Goal: Complete application form: Complete application form

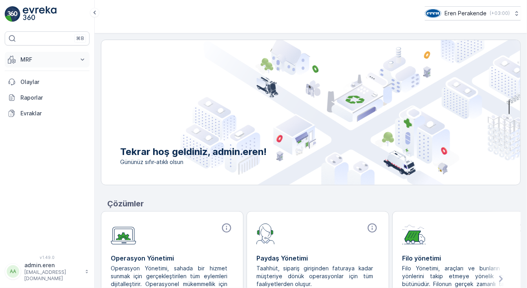
click at [53, 57] on p "MRF" at bounding box center [46, 60] width 53 height 8
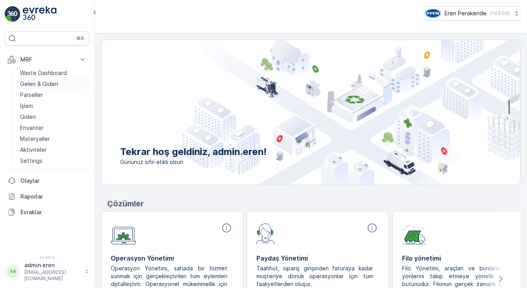
click at [56, 84] on p "Gelen & Giden" at bounding box center [39, 84] width 38 height 8
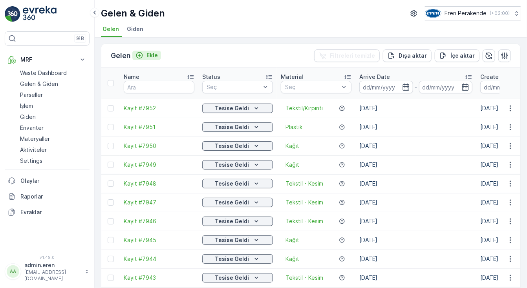
click at [152, 54] on p "Ekle" at bounding box center [151, 55] width 11 height 8
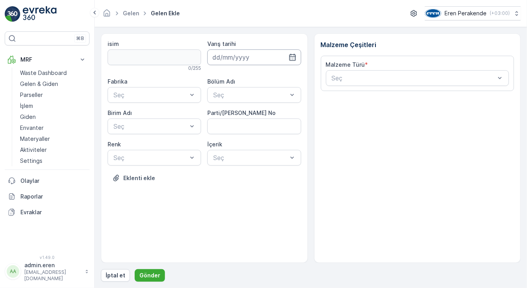
click at [216, 55] on input at bounding box center [253, 57] width 93 height 16
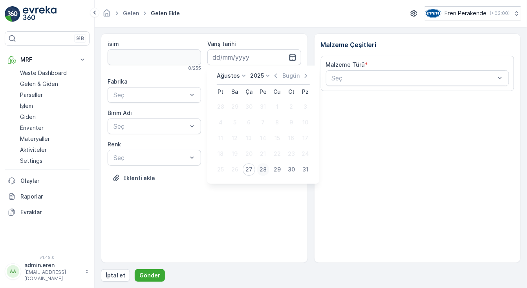
click at [258, 171] on div "28" at bounding box center [263, 169] width 13 height 13
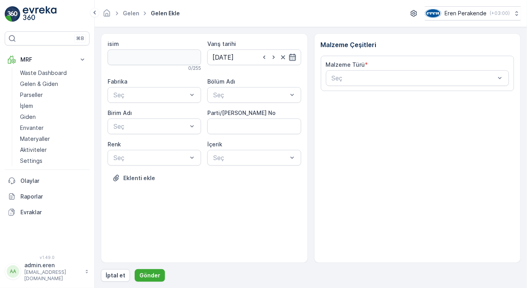
click at [294, 57] on icon "button" at bounding box center [292, 57] width 8 height 8
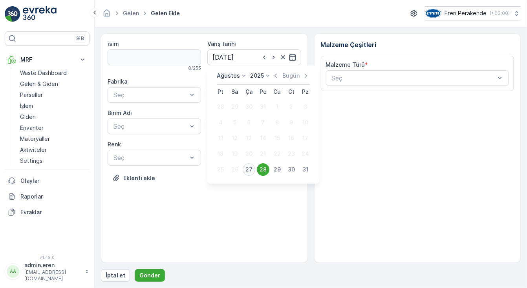
click at [247, 166] on div "27" at bounding box center [249, 169] width 13 height 13
type input "[DATE]"
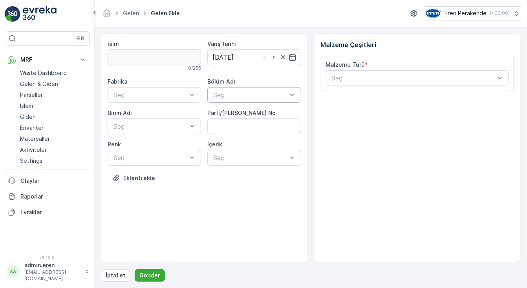
click at [250, 89] on div "Seç" at bounding box center [253, 95] width 93 height 16
click at [245, 115] on div "Devanlay" at bounding box center [254, 113] width 84 height 7
click at [241, 126] on No "Parti/[PERSON_NAME] No" at bounding box center [253, 127] width 93 height 16
type No "1272442"
click at [173, 95] on div at bounding box center [150, 94] width 75 height 7
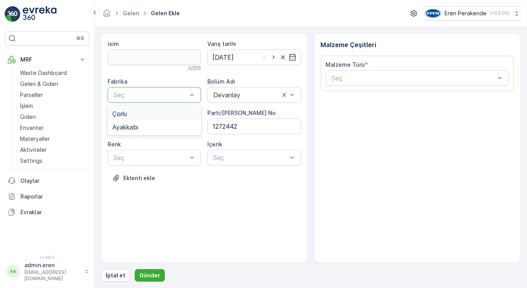
click at [165, 116] on div "Çorlu" at bounding box center [154, 113] width 84 height 7
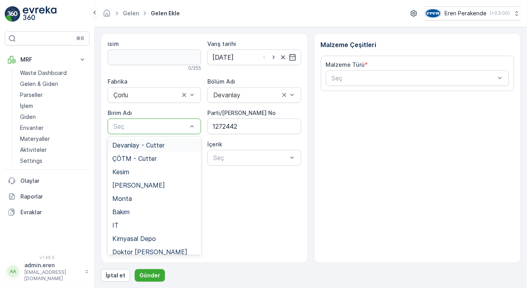
click at [164, 126] on div at bounding box center [150, 126] width 75 height 7
click at [161, 145] on span "Devanlay - Cutter" at bounding box center [138, 145] width 52 height 7
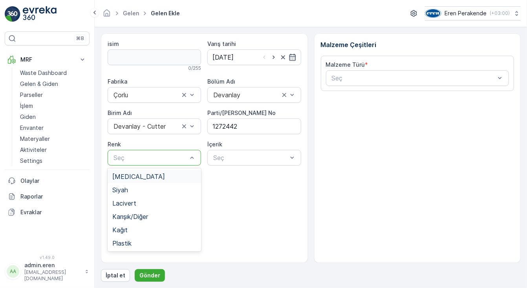
click at [160, 159] on div at bounding box center [150, 157] width 75 height 7
click at [132, 186] on div "Siyah" at bounding box center [154, 189] width 84 height 7
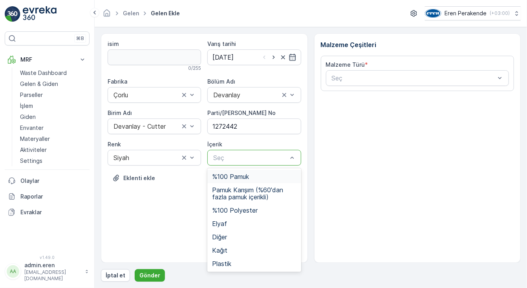
click at [256, 164] on div "Seç" at bounding box center [253, 158] width 93 height 16
click at [250, 190] on span "Pamuk Karışım (%60'dan fazla pamuk içerikli)" at bounding box center [254, 193] width 84 height 14
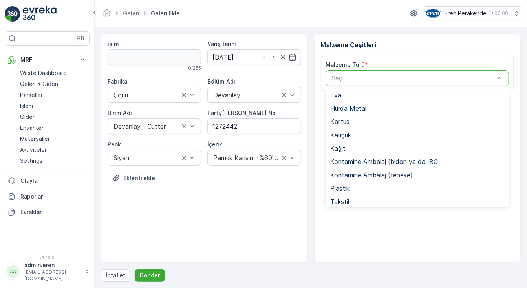
scroll to position [152, 0]
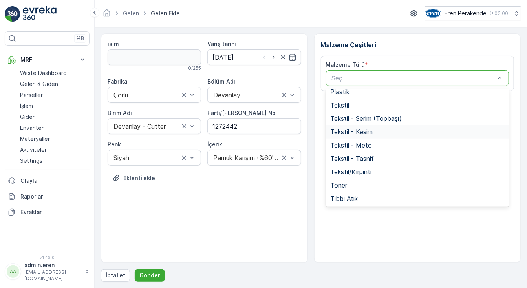
click at [356, 135] on span "Tekstil - Kesim" at bounding box center [351, 131] width 42 height 7
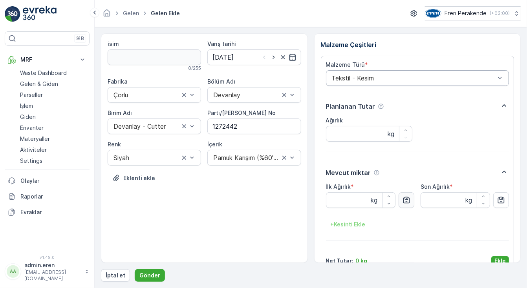
click at [406, 201] on icon "button" at bounding box center [406, 200] width 8 height 8
type Ağırlık "15.88"
click at [502, 256] on button "Ekle" at bounding box center [500, 260] width 18 height 9
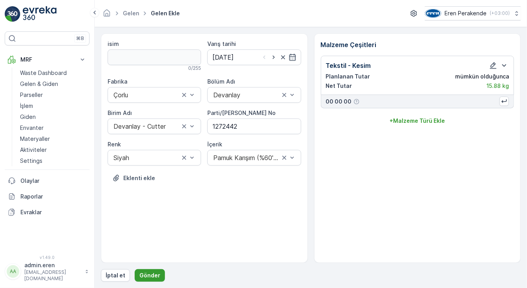
click at [147, 276] on p "Gönder" at bounding box center [149, 276] width 21 height 8
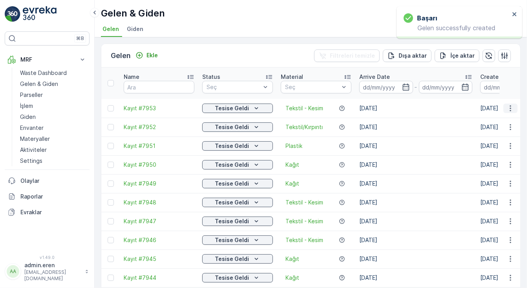
click at [509, 104] on icon "button" at bounding box center [510, 108] width 8 height 8
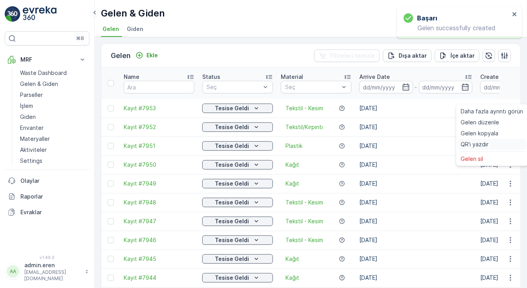
click at [488, 144] on div "QR'ı yazdır" at bounding box center [492, 144] width 69 height 11
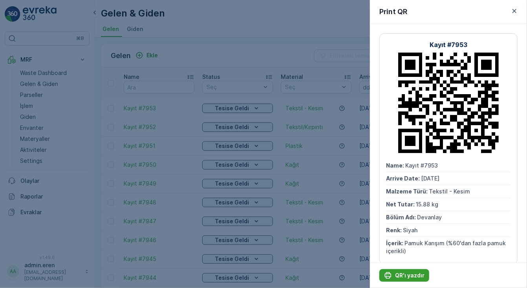
click at [420, 274] on p "QR'ı yazdır" at bounding box center [409, 276] width 29 height 8
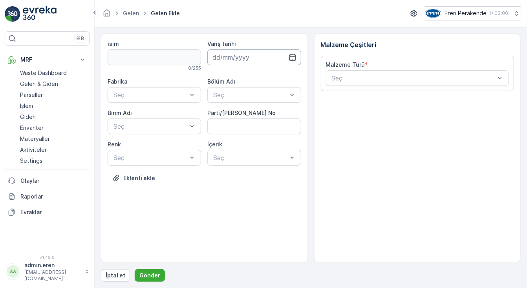
click at [252, 57] on input at bounding box center [253, 57] width 93 height 16
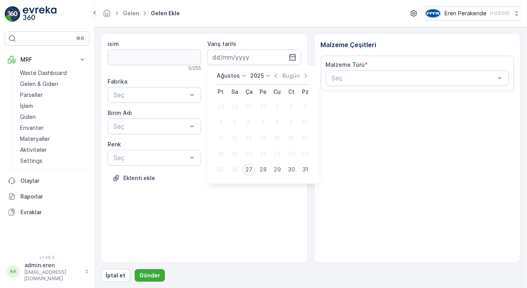
click at [245, 167] on div "27" at bounding box center [249, 169] width 13 height 13
type input "[DATE]"
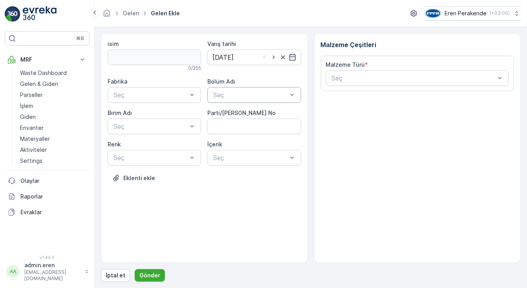
click at [237, 87] on div "Bölüm Adı Seç" at bounding box center [253, 90] width 93 height 25
click at [236, 117] on span "Devanlay" at bounding box center [225, 113] width 27 height 7
click at [232, 127] on No "Parti/[PERSON_NAME] No" at bounding box center [253, 127] width 93 height 16
type No "1272442"
click at [169, 126] on div at bounding box center [150, 126] width 75 height 7
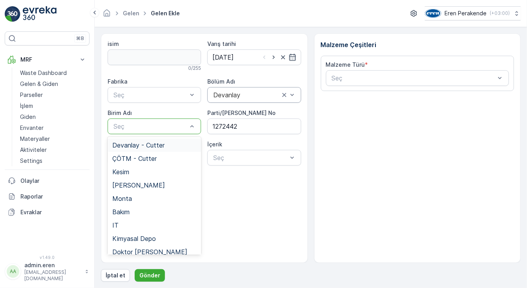
click at [150, 143] on span "Devanlay - Cutter" at bounding box center [138, 145] width 52 height 7
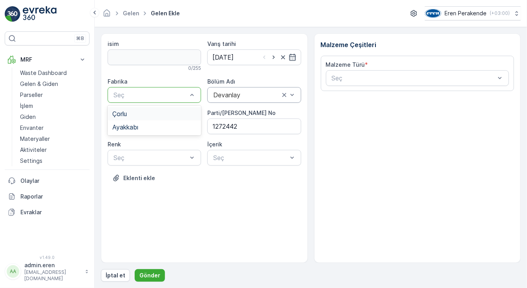
click at [148, 115] on div "Çorlu" at bounding box center [154, 113] width 84 height 7
click at [142, 157] on div at bounding box center [150, 157] width 75 height 7
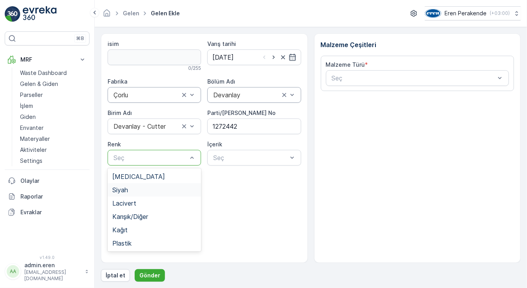
click at [130, 190] on div "Siyah" at bounding box center [154, 189] width 84 height 7
click at [223, 159] on div at bounding box center [249, 157] width 75 height 7
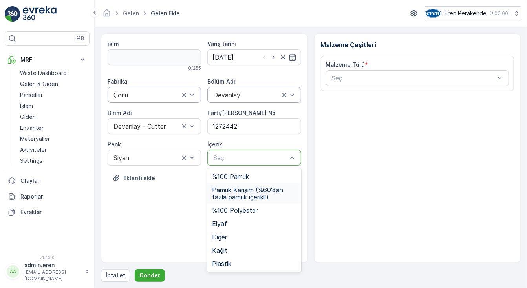
drag, startPoint x: 266, startPoint y: 190, endPoint x: 283, endPoint y: 186, distance: 16.9
click at [267, 189] on span "Pamuk Karışım (%60'dan fazla pamuk içerikli)" at bounding box center [254, 193] width 84 height 14
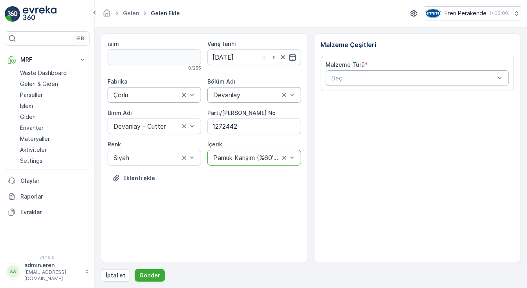
click at [360, 77] on div at bounding box center [413, 78] width 165 height 7
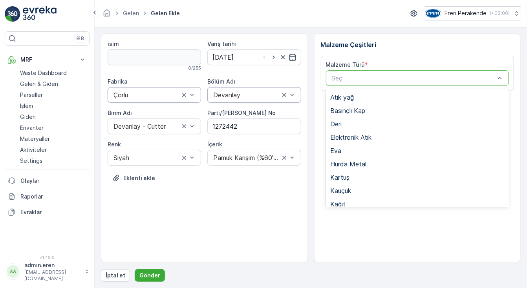
click at [357, 281] on span "Tekstil - Kesim" at bounding box center [351, 284] width 42 height 7
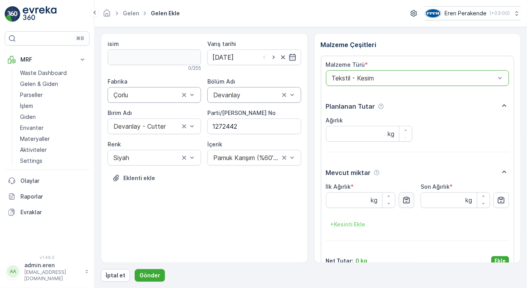
click at [407, 199] on icon "button" at bounding box center [406, 200] width 8 height 8
click at [499, 256] on button "Ekle" at bounding box center [500, 260] width 18 height 9
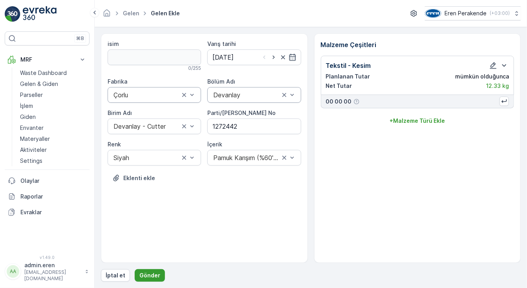
click at [144, 270] on button "Gönder" at bounding box center [150, 275] width 30 height 13
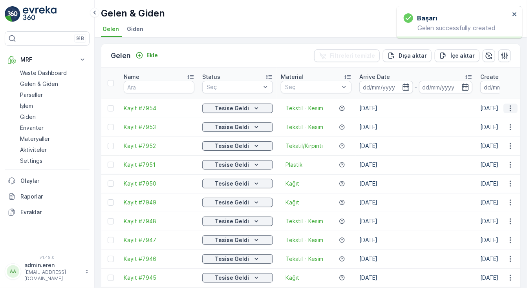
click at [511, 104] on icon "button" at bounding box center [510, 108] width 8 height 8
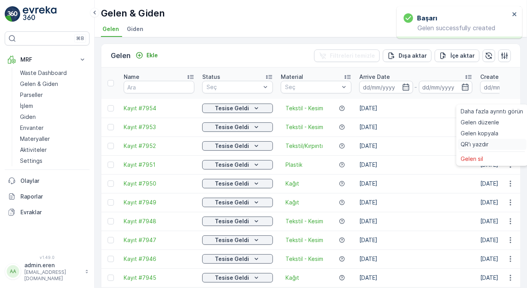
click at [478, 144] on span "QR'ı yazdır" at bounding box center [475, 145] width 28 height 8
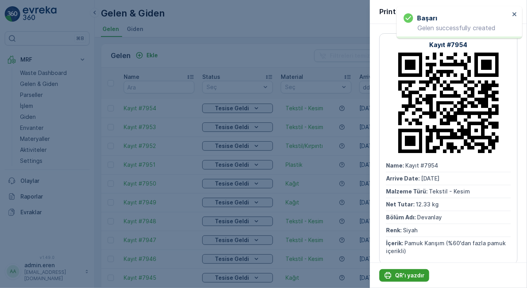
click at [417, 274] on p "QR'ı yazdır" at bounding box center [409, 276] width 29 height 8
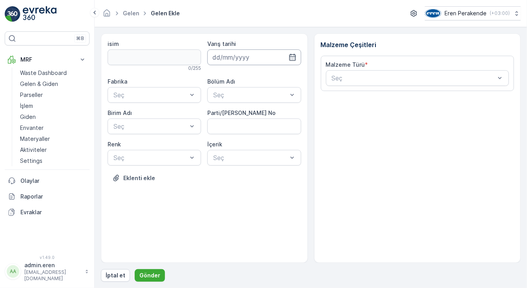
click at [213, 61] on input at bounding box center [253, 57] width 93 height 16
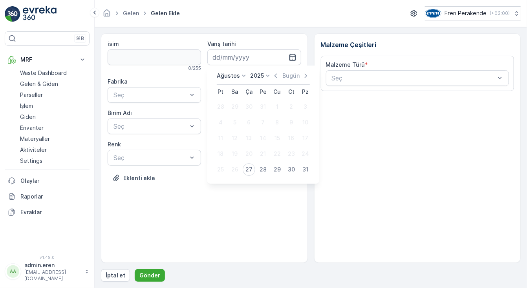
drag, startPoint x: 251, startPoint y: 172, endPoint x: 248, endPoint y: 166, distance: 6.3
click at [249, 171] on div "27" at bounding box center [249, 169] width 13 height 13
type input "[DATE]"
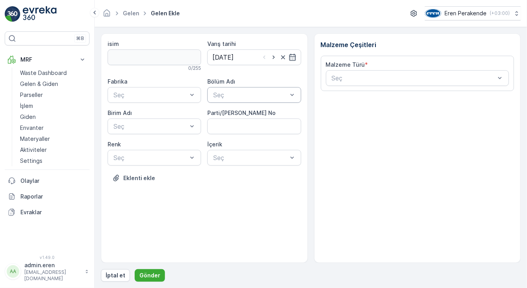
click at [236, 95] on div at bounding box center [249, 94] width 75 height 7
drag, startPoint x: 239, startPoint y: 118, endPoint x: 218, endPoint y: 110, distance: 21.7
click at [239, 117] on div "Devanlay" at bounding box center [254, 113] width 94 height 13
click at [188, 100] on div at bounding box center [192, 95] width 8 height 15
click at [179, 117] on div "Çorlu" at bounding box center [154, 113] width 84 height 7
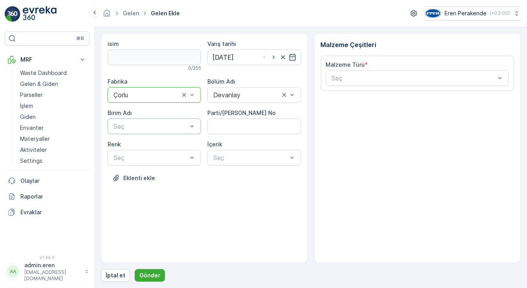
click at [177, 128] on div at bounding box center [150, 126] width 75 height 7
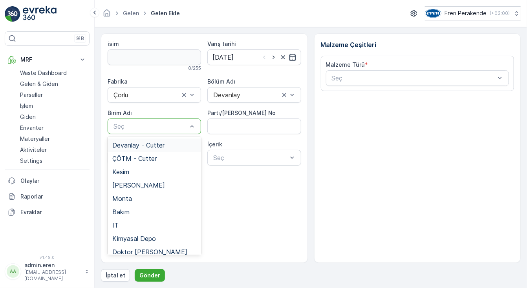
click at [167, 146] on div "Devanlay - Cutter" at bounding box center [154, 145] width 84 height 7
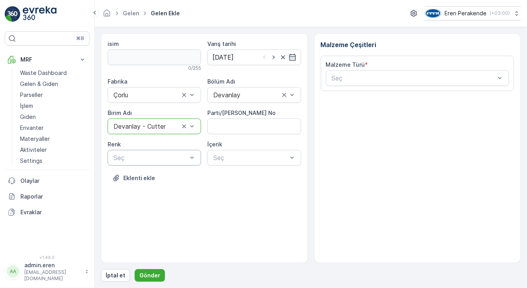
click at [170, 157] on div at bounding box center [150, 157] width 75 height 7
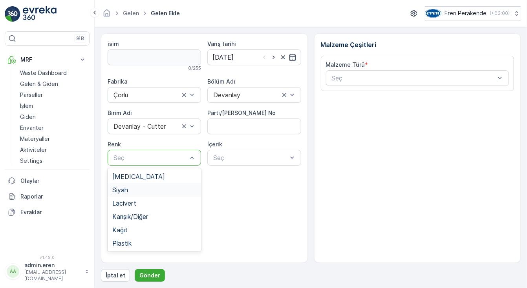
click at [126, 192] on span "Siyah" at bounding box center [120, 189] width 16 height 7
click at [259, 128] on No "Parti/[PERSON_NAME] No" at bounding box center [253, 127] width 93 height 16
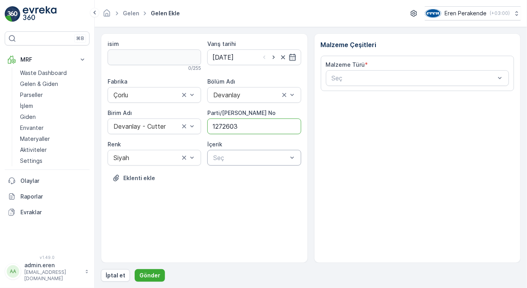
type No "1272603"
click at [282, 159] on div at bounding box center [249, 157] width 75 height 7
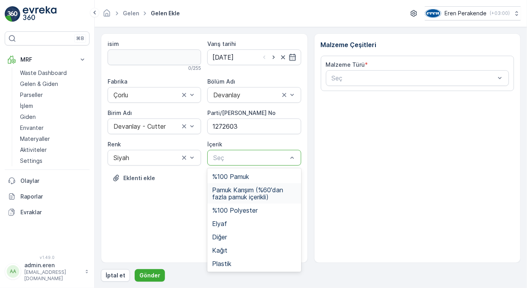
drag, startPoint x: 258, startPoint y: 186, endPoint x: 262, endPoint y: 182, distance: 5.6
click at [258, 185] on div "Pamuk Karışım (%60'dan fazla pamuk içerikli)" at bounding box center [254, 193] width 94 height 20
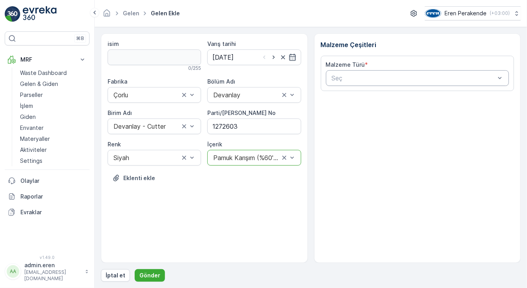
click at [367, 79] on div at bounding box center [413, 78] width 165 height 7
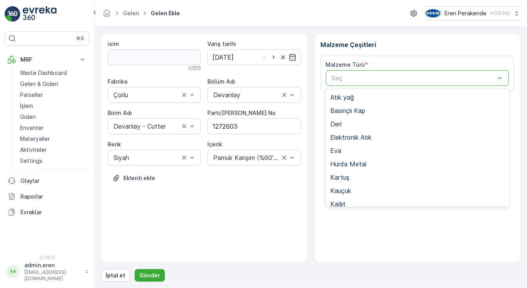
click at [368, 281] on span "Tekstil - Kesim" at bounding box center [351, 284] width 42 height 7
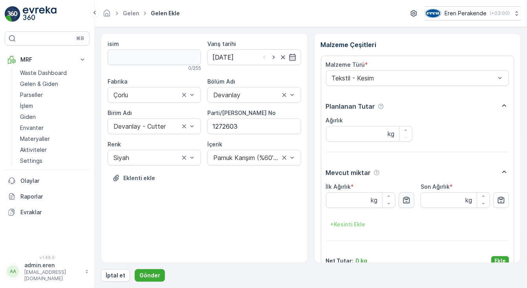
click at [411, 201] on button "button" at bounding box center [406, 200] width 16 height 16
click at [497, 261] on p "Ekle" at bounding box center [499, 261] width 11 height 8
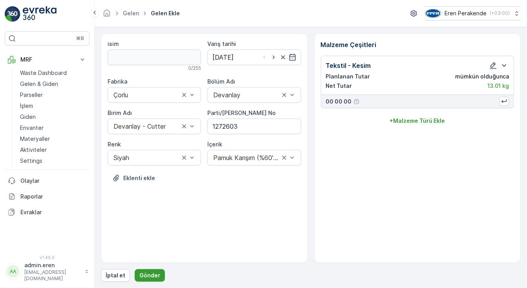
click at [146, 274] on p "Gönder" at bounding box center [149, 276] width 21 height 8
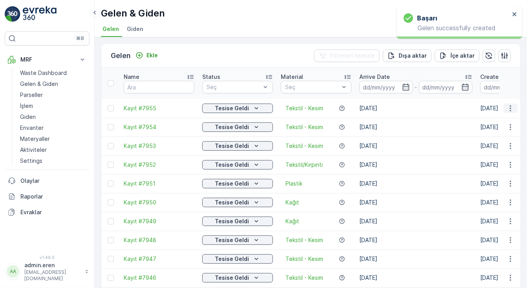
click at [511, 104] on icon "button" at bounding box center [510, 108] width 8 height 8
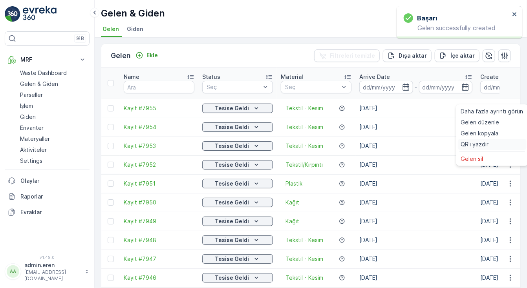
click at [487, 146] on span "QR'ı yazdır" at bounding box center [475, 145] width 28 height 8
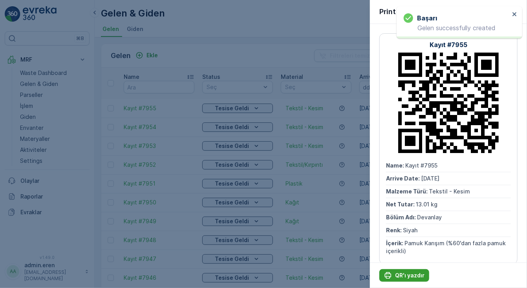
click at [409, 272] on p "QR'ı yazdır" at bounding box center [409, 276] width 29 height 8
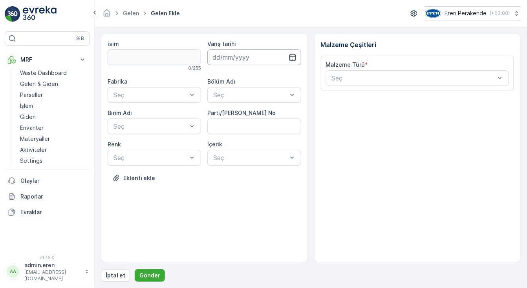
click at [244, 54] on input at bounding box center [253, 57] width 93 height 16
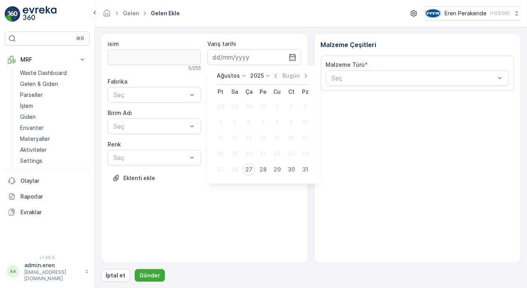
click at [245, 176] on td "27" at bounding box center [249, 170] width 14 height 16
click at [246, 172] on div "27" at bounding box center [249, 169] width 13 height 13
type input "[DATE]"
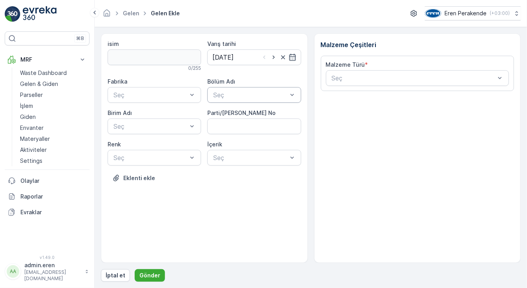
click at [244, 94] on div at bounding box center [249, 94] width 75 height 7
click at [231, 91] on div at bounding box center [249, 94] width 75 height 7
click at [229, 94] on div at bounding box center [249, 94] width 75 height 7
click at [230, 112] on span "Devanlay" at bounding box center [225, 113] width 27 height 7
click at [165, 118] on div "Çorlu" at bounding box center [155, 113] width 94 height 13
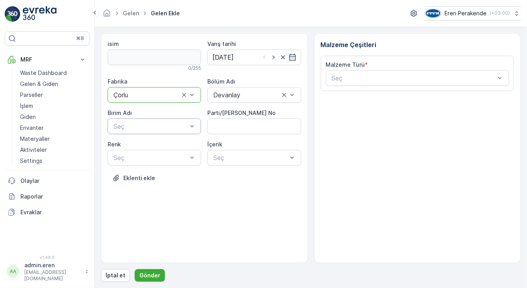
click at [165, 127] on div at bounding box center [150, 126] width 75 height 7
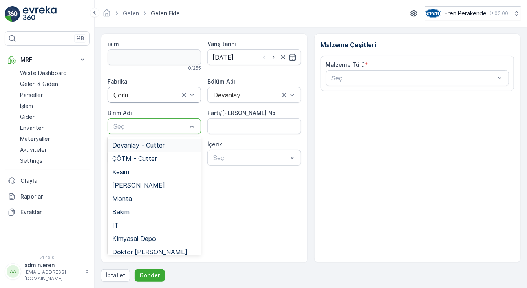
click at [163, 147] on span "Devanlay - Cutter" at bounding box center [138, 145] width 52 height 7
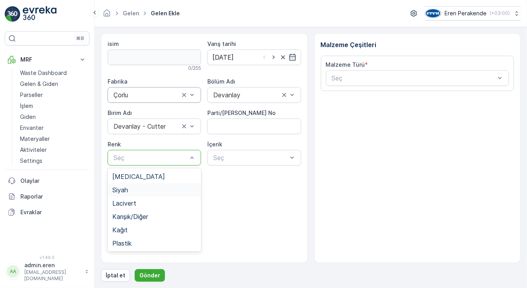
click at [132, 193] on div "Siyah" at bounding box center [154, 189] width 84 height 7
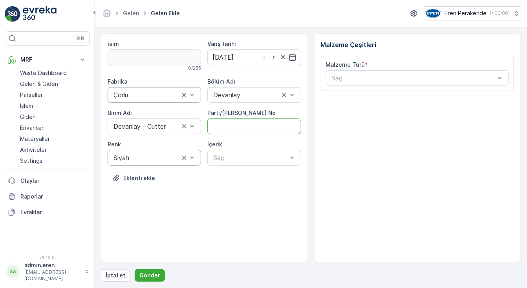
click at [260, 128] on No "Parti/[PERSON_NAME] No" at bounding box center [253, 127] width 93 height 16
type No "1272596"
click at [237, 157] on div at bounding box center [249, 157] width 75 height 7
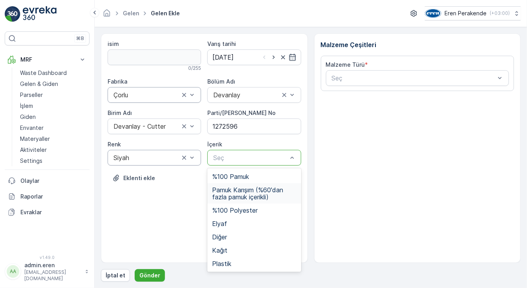
click at [249, 197] on span "Pamuk Karışım (%60'dan fazla pamuk içerikli)" at bounding box center [254, 193] width 84 height 14
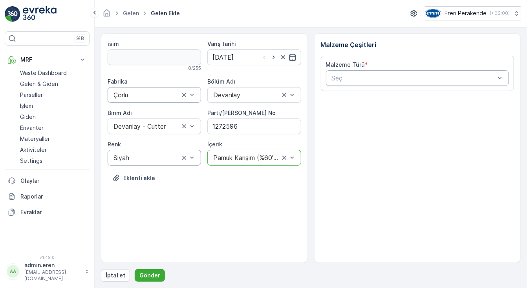
click at [408, 75] on div at bounding box center [413, 78] width 165 height 7
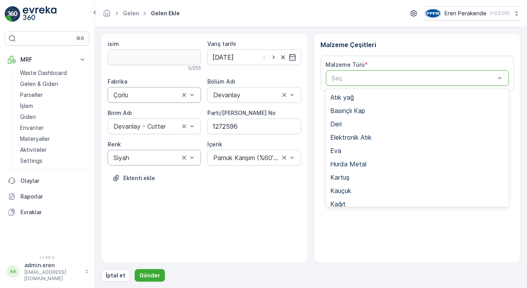
click at [385, 281] on div "Tekstil - Kesim" at bounding box center [417, 284] width 174 height 7
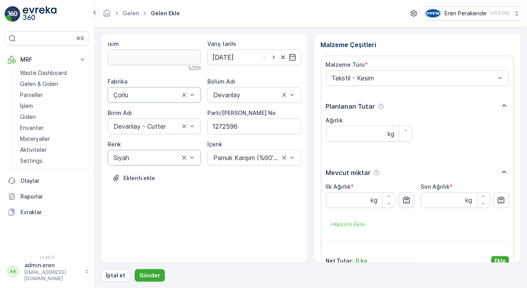
click at [404, 196] on button "button" at bounding box center [406, 200] width 16 height 16
click at [496, 257] on p "Ekle" at bounding box center [499, 261] width 11 height 8
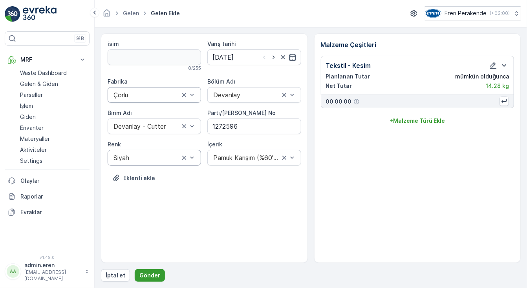
click at [157, 273] on p "Gönder" at bounding box center [149, 276] width 21 height 8
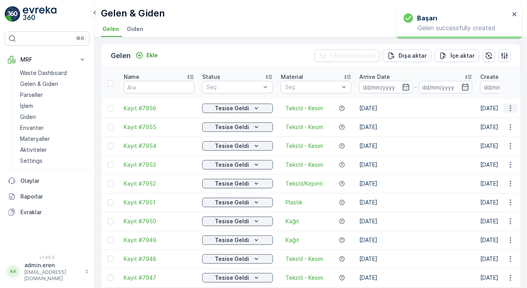
click at [509, 105] on icon "button" at bounding box center [509, 108] width 1 height 6
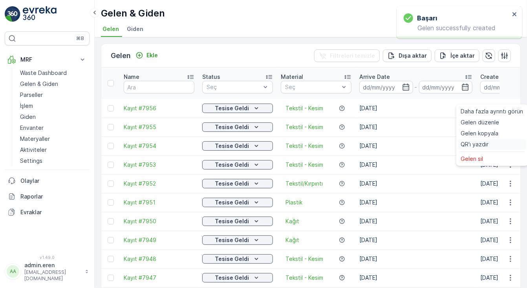
click at [474, 140] on div "QR'ı yazdır" at bounding box center [492, 144] width 69 height 11
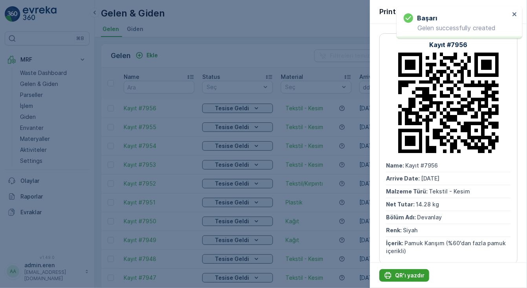
click at [408, 276] on p "QR'ı yazdır" at bounding box center [409, 276] width 29 height 8
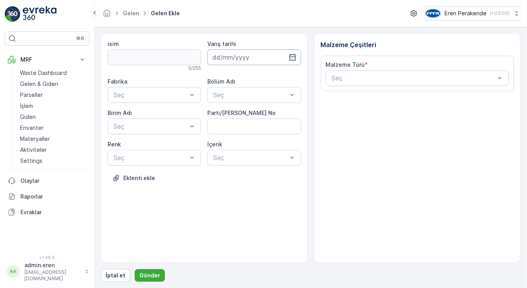
click at [257, 58] on input at bounding box center [253, 57] width 93 height 16
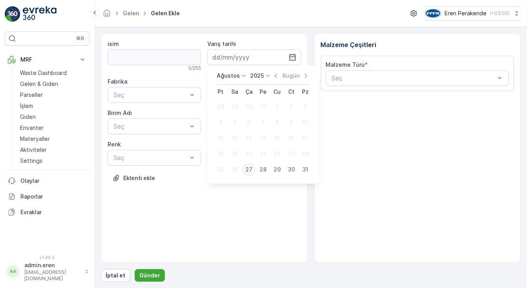
click at [248, 170] on div "27" at bounding box center [249, 169] width 13 height 13
type input "[DATE]"
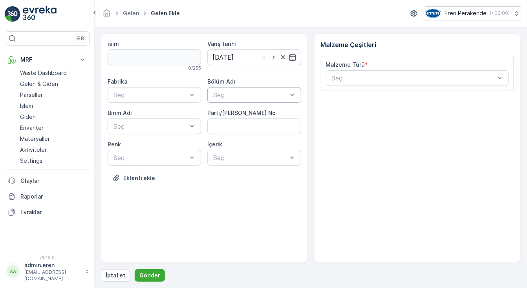
click at [258, 91] on div at bounding box center [249, 94] width 75 height 7
click at [250, 114] on div "Devanlay" at bounding box center [254, 113] width 84 height 7
click at [249, 156] on div at bounding box center [249, 157] width 75 height 7
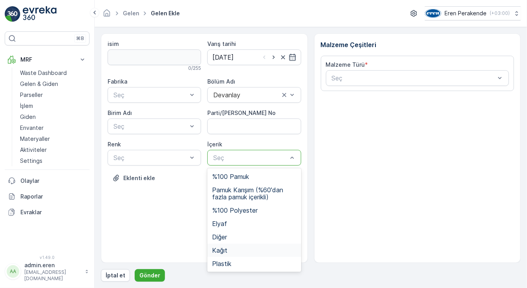
click at [233, 249] on div "Kağıt" at bounding box center [254, 250] width 84 height 7
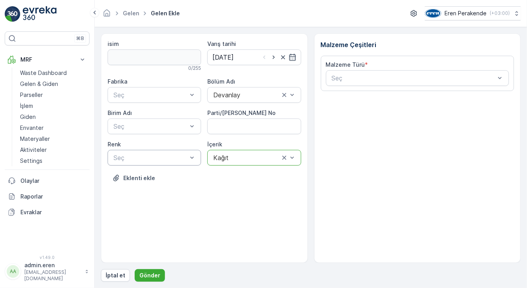
click at [169, 159] on div at bounding box center [150, 157] width 75 height 7
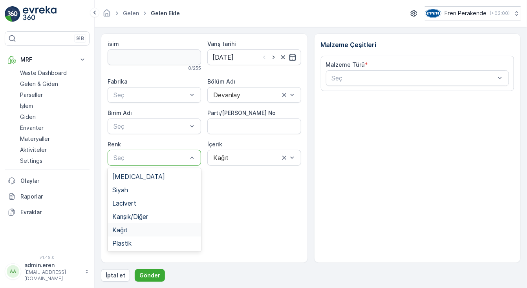
click at [140, 228] on div "Kağıt" at bounding box center [154, 229] width 84 height 7
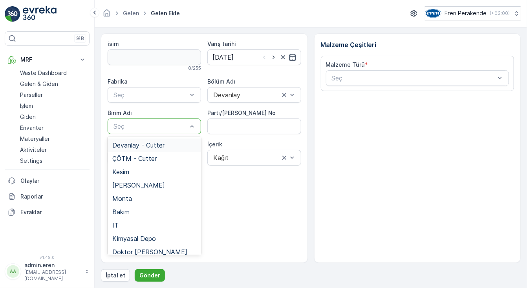
click at [152, 143] on span "Devanlay - Cutter" at bounding box center [138, 145] width 52 height 7
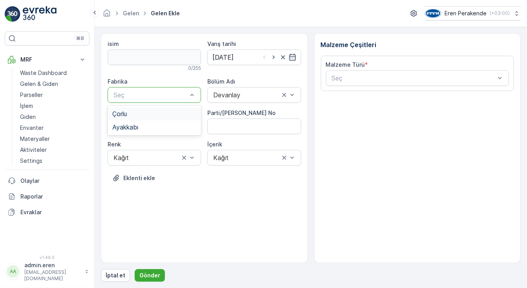
click at [158, 94] on div at bounding box center [150, 94] width 75 height 7
click at [152, 116] on div "Çorlu" at bounding box center [154, 113] width 84 height 7
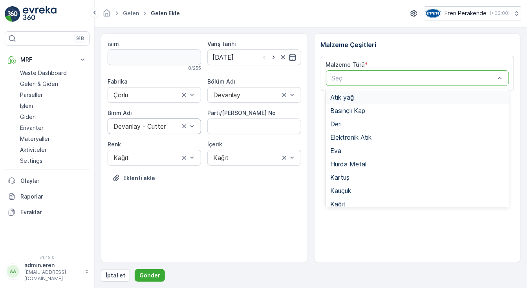
click at [464, 72] on div "Seç" at bounding box center [417, 78] width 183 height 16
click at [375, 281] on div "Tekstil - Kesim" at bounding box center [417, 284] width 174 height 7
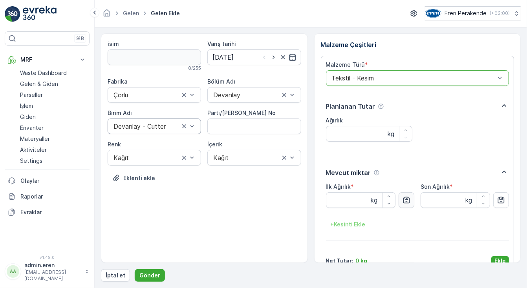
click at [410, 203] on button "button" at bounding box center [406, 200] width 16 height 16
click at [500, 258] on p "Ekle" at bounding box center [499, 261] width 11 height 8
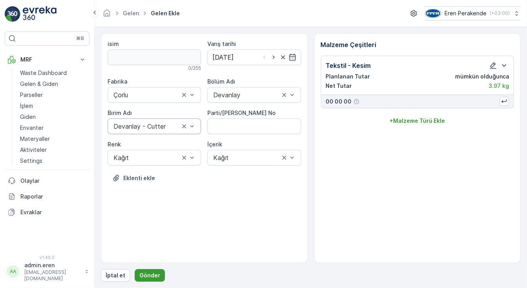
click at [151, 275] on p "Gönder" at bounding box center [149, 276] width 21 height 8
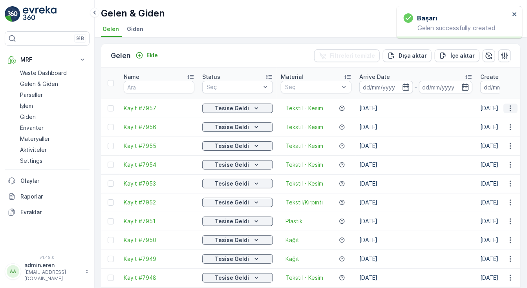
click at [506, 104] on icon "button" at bounding box center [510, 108] width 8 height 8
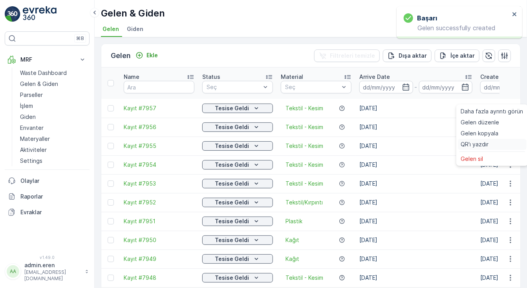
click at [485, 143] on span "QR'ı yazdır" at bounding box center [475, 145] width 28 height 8
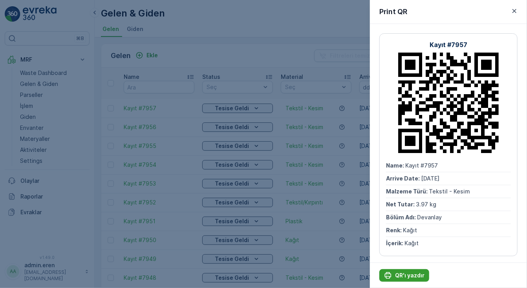
click at [408, 278] on p "QR'ı yazdır" at bounding box center [409, 276] width 29 height 8
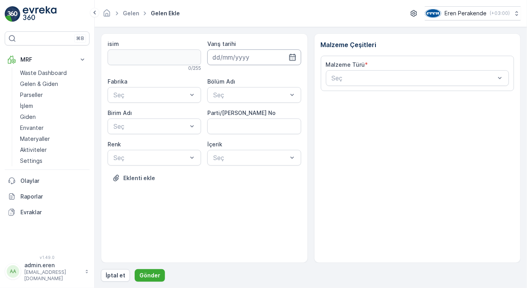
click at [210, 58] on input at bounding box center [253, 57] width 93 height 16
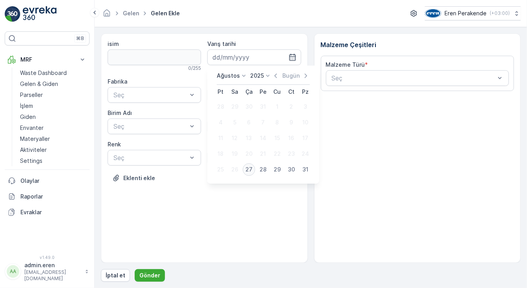
click at [250, 169] on div "27" at bounding box center [249, 169] width 13 height 13
type input "[DATE]"
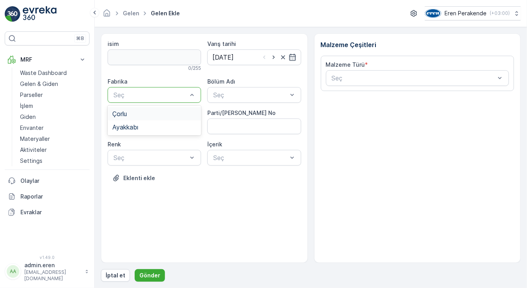
click at [188, 92] on div at bounding box center [150, 94] width 75 height 7
click at [184, 116] on div "Çorlu" at bounding box center [154, 113] width 84 height 7
click at [187, 129] on div at bounding box center [150, 126] width 75 height 7
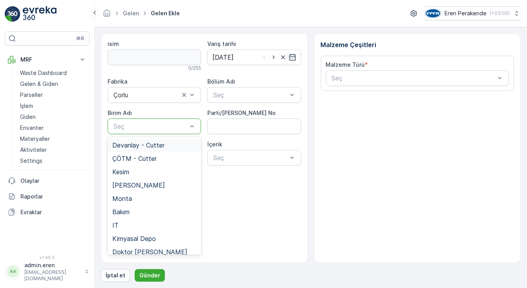
click at [181, 144] on div "Devanlay - Cutter" at bounding box center [154, 145] width 84 height 7
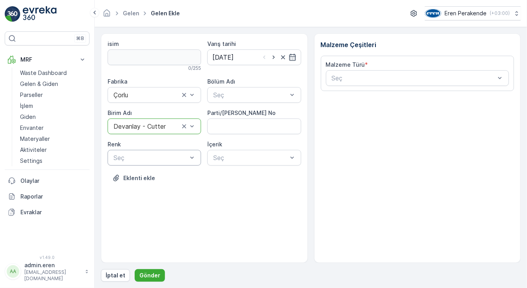
click at [166, 160] on div at bounding box center [150, 157] width 75 height 7
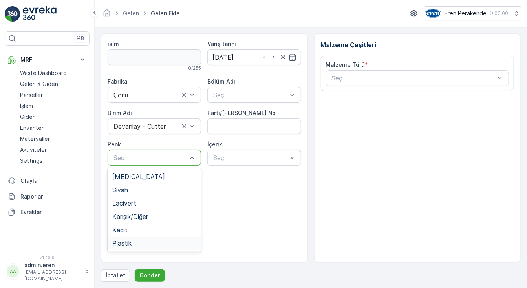
click at [130, 242] on span "Plastik" at bounding box center [121, 243] width 19 height 7
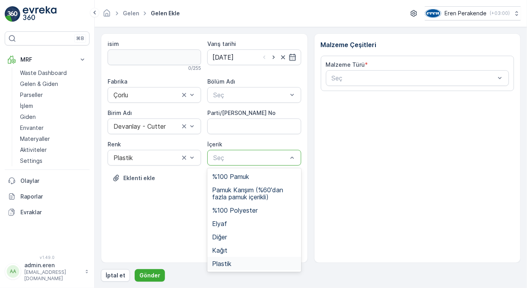
click at [229, 263] on span "Plastik" at bounding box center [221, 263] width 19 height 7
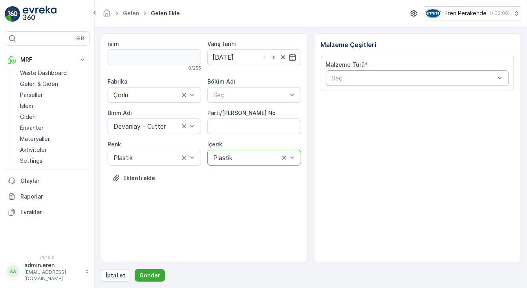
click at [371, 76] on div at bounding box center [413, 78] width 165 height 7
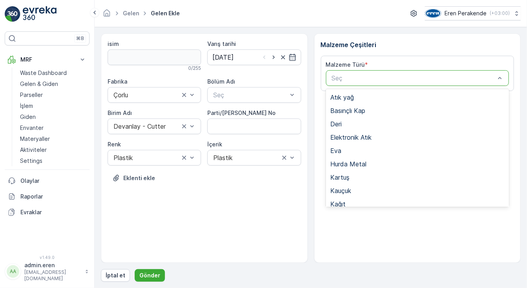
click at [366, 281] on span "Tekstil - Kesim" at bounding box center [351, 284] width 42 height 7
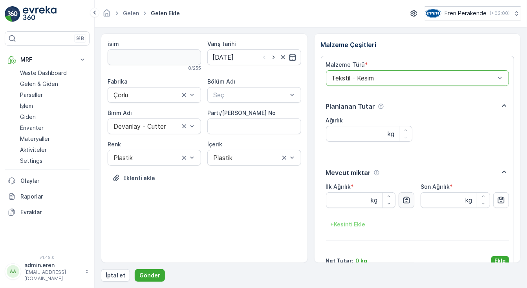
click at [402, 198] on icon "button" at bounding box center [406, 200] width 8 height 8
click at [502, 259] on p "Ekle" at bounding box center [499, 261] width 11 height 8
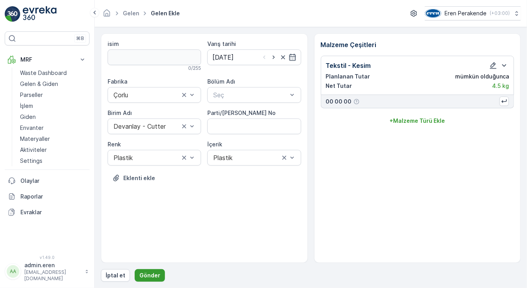
click at [145, 275] on p "Gönder" at bounding box center [149, 276] width 21 height 8
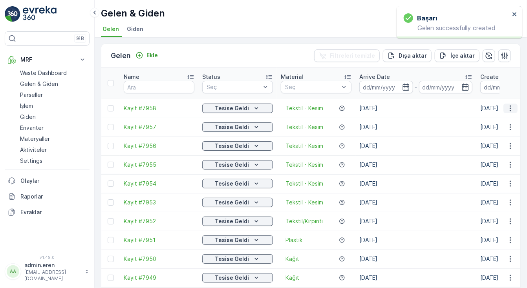
click at [512, 104] on icon "button" at bounding box center [510, 108] width 8 height 8
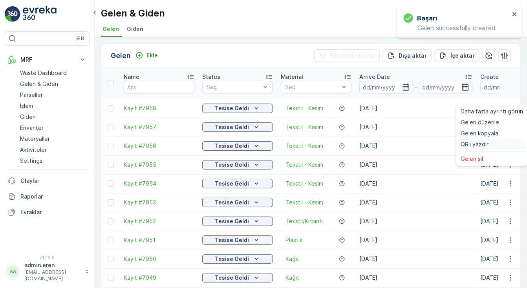
click at [482, 144] on span "QR'ı yazdır" at bounding box center [475, 145] width 28 height 8
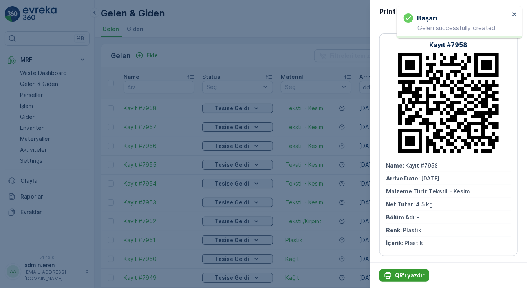
click at [405, 275] on p "QR'ı yazdır" at bounding box center [409, 276] width 29 height 8
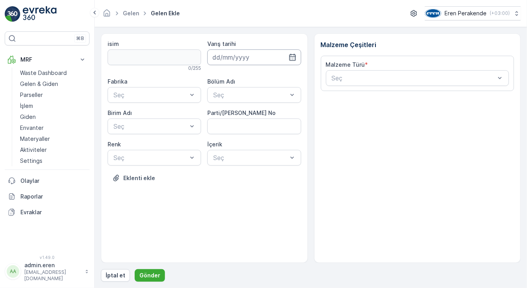
click at [264, 59] on input at bounding box center [253, 57] width 93 height 16
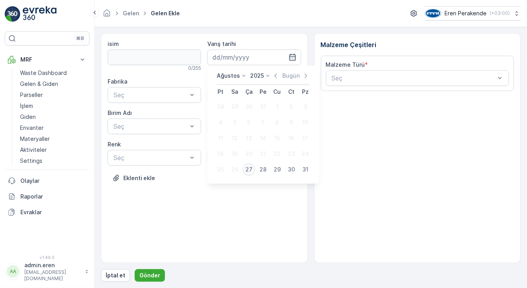
click at [252, 171] on div "27" at bounding box center [249, 169] width 13 height 13
type input "[DATE]"
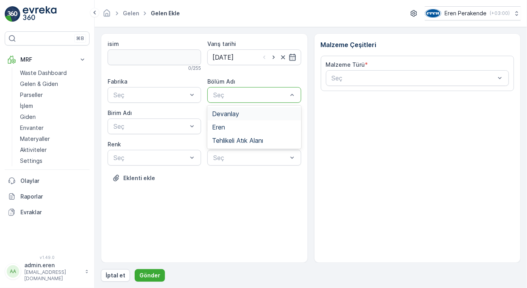
drag, startPoint x: 237, startPoint y: 115, endPoint x: 206, endPoint y: 102, distance: 34.3
click at [237, 115] on span "Devanlay" at bounding box center [225, 113] width 27 height 7
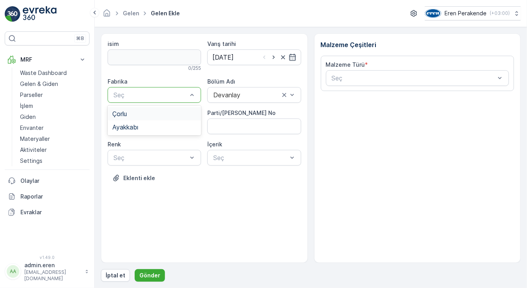
click at [181, 91] on div at bounding box center [150, 94] width 75 height 7
click at [170, 118] on div "Çorlu" at bounding box center [155, 113] width 94 height 13
click at [170, 128] on div at bounding box center [150, 126] width 75 height 7
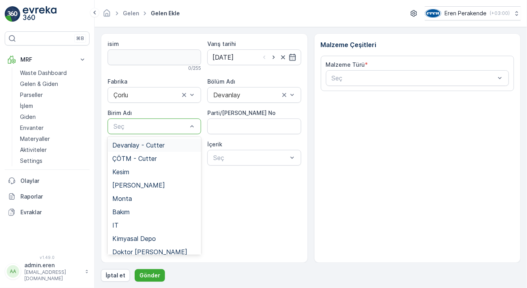
click at [155, 145] on span "Devanlay - Cutter" at bounding box center [138, 145] width 52 height 7
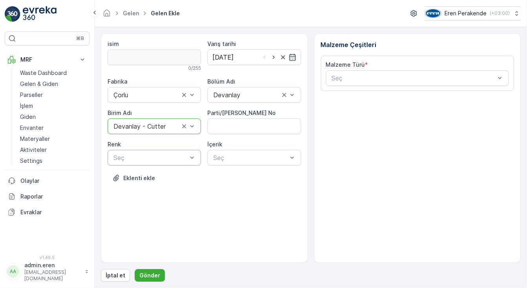
click at [151, 159] on div at bounding box center [150, 157] width 75 height 7
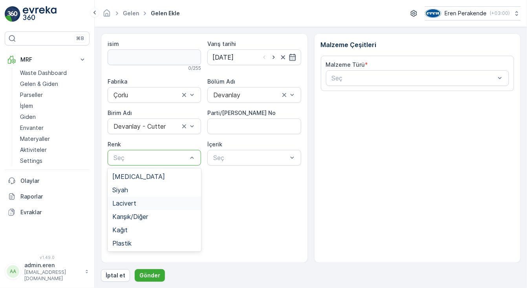
click at [144, 203] on div "Lacivert" at bounding box center [154, 203] width 84 height 7
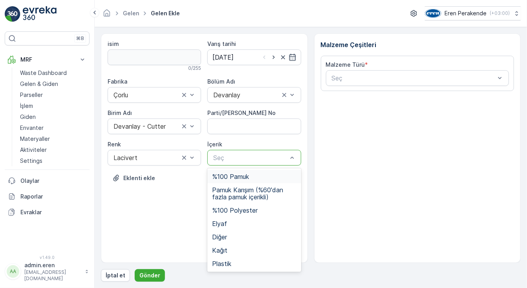
click at [261, 154] on div at bounding box center [249, 157] width 75 height 7
click at [245, 174] on span "%100 Pamuk" at bounding box center [230, 176] width 37 height 7
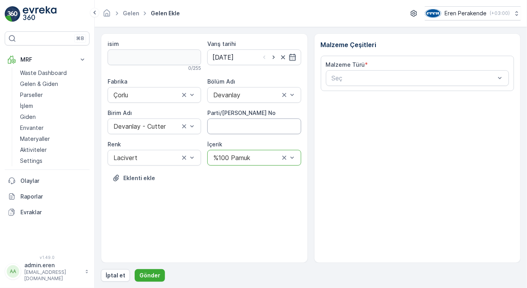
click at [239, 126] on No "Parti/[PERSON_NAME] No" at bounding box center [253, 127] width 93 height 16
type No "1271491"
click at [391, 75] on div at bounding box center [413, 78] width 165 height 7
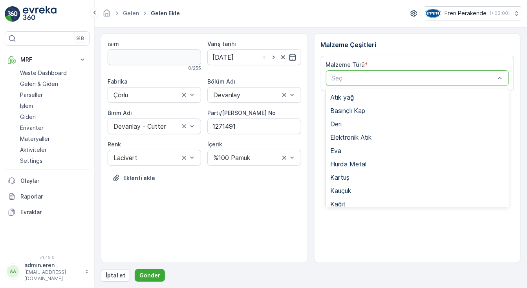
click at [382, 278] on div "Tekstil - Kesim" at bounding box center [417, 284] width 183 height 13
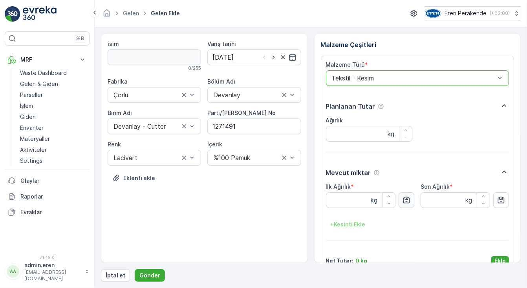
click at [403, 199] on icon "button" at bounding box center [406, 200] width 7 height 7
click at [498, 258] on p "Ekle" at bounding box center [499, 261] width 11 height 8
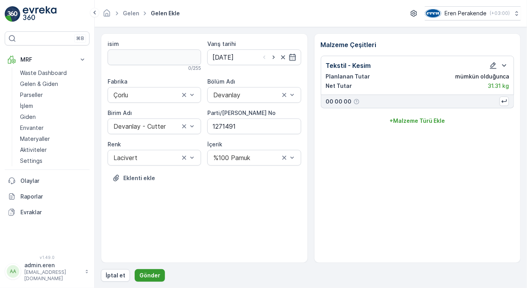
click at [145, 276] on p "Gönder" at bounding box center [149, 276] width 21 height 8
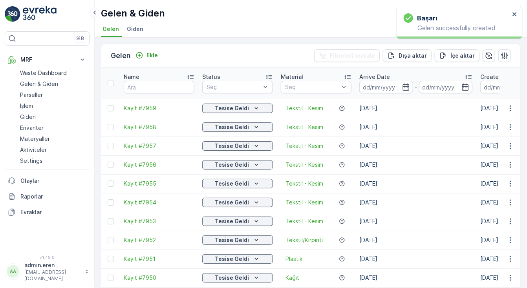
click at [511, 99] on td at bounding box center [509, 108] width 21 height 19
click at [511, 104] on icon "button" at bounding box center [510, 108] width 8 height 8
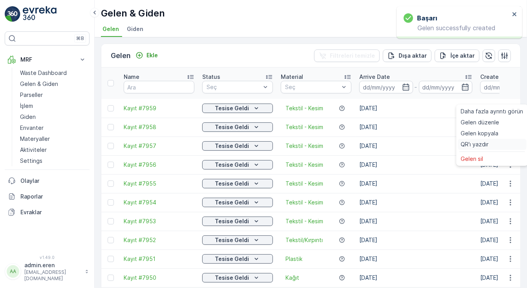
click at [493, 141] on div "QR'ı yazdır" at bounding box center [492, 144] width 69 height 11
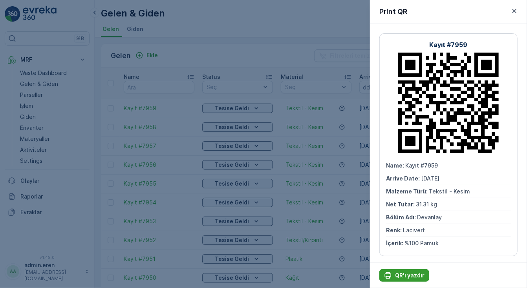
click at [403, 270] on button "QR'ı yazdır" at bounding box center [404, 275] width 50 height 13
click at [403, 274] on p "QR'ı yazdır" at bounding box center [409, 276] width 29 height 8
